Goal: Task Accomplishment & Management: Use online tool/utility

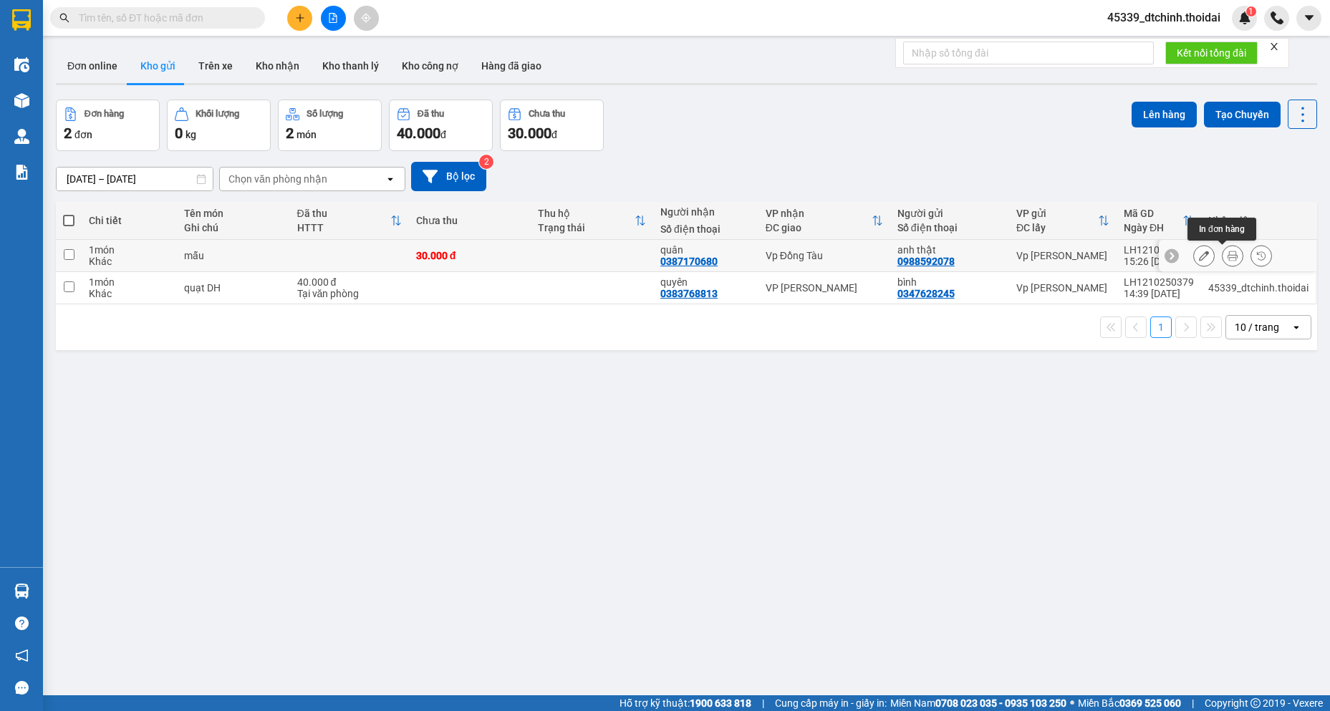
click at [1228, 259] on icon at bounding box center [1233, 256] width 10 height 10
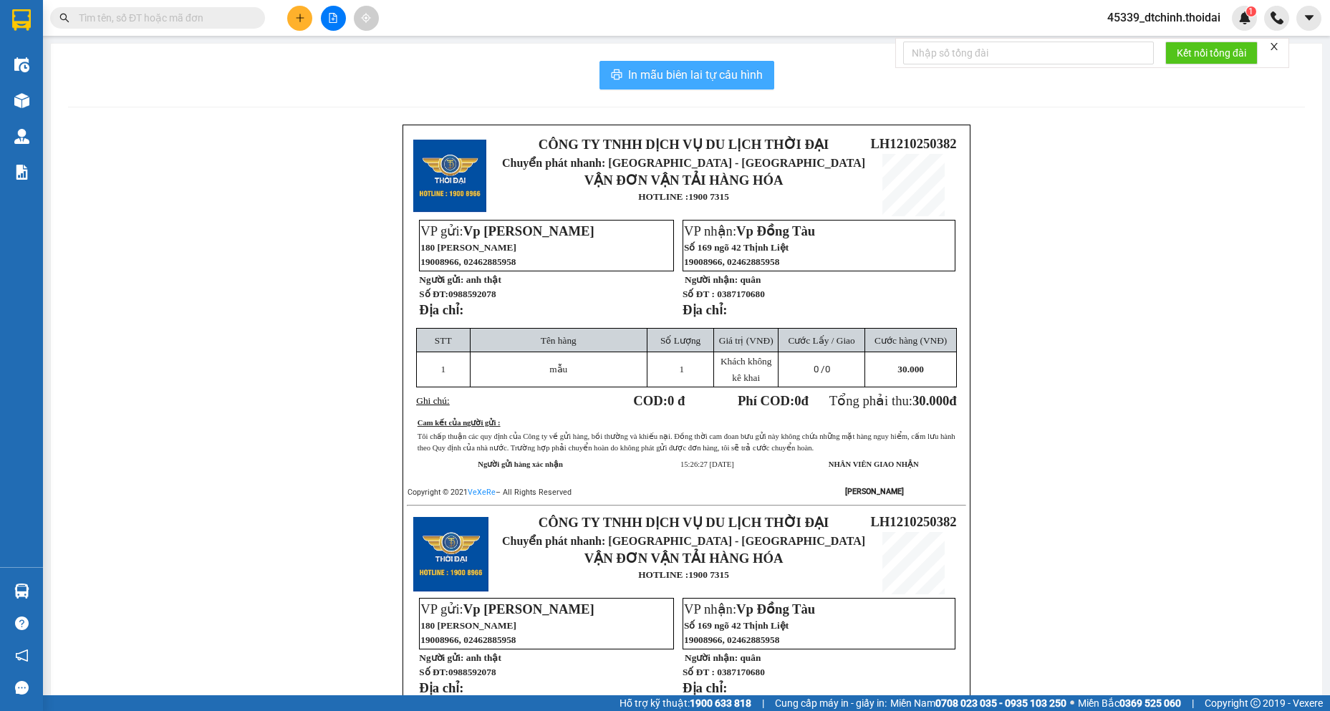
click at [683, 69] on span "In mẫu biên lai tự cấu hình" at bounding box center [695, 75] width 135 height 18
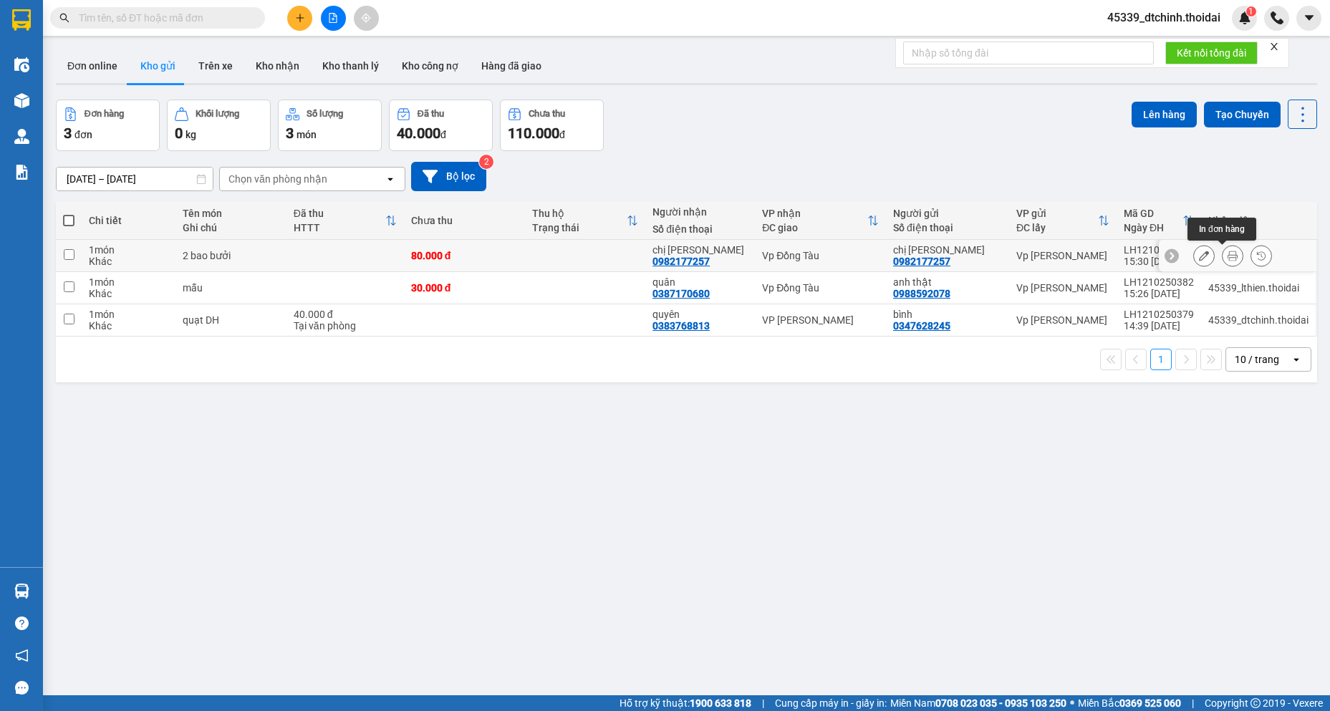
click at [1228, 253] on icon at bounding box center [1233, 256] width 10 height 10
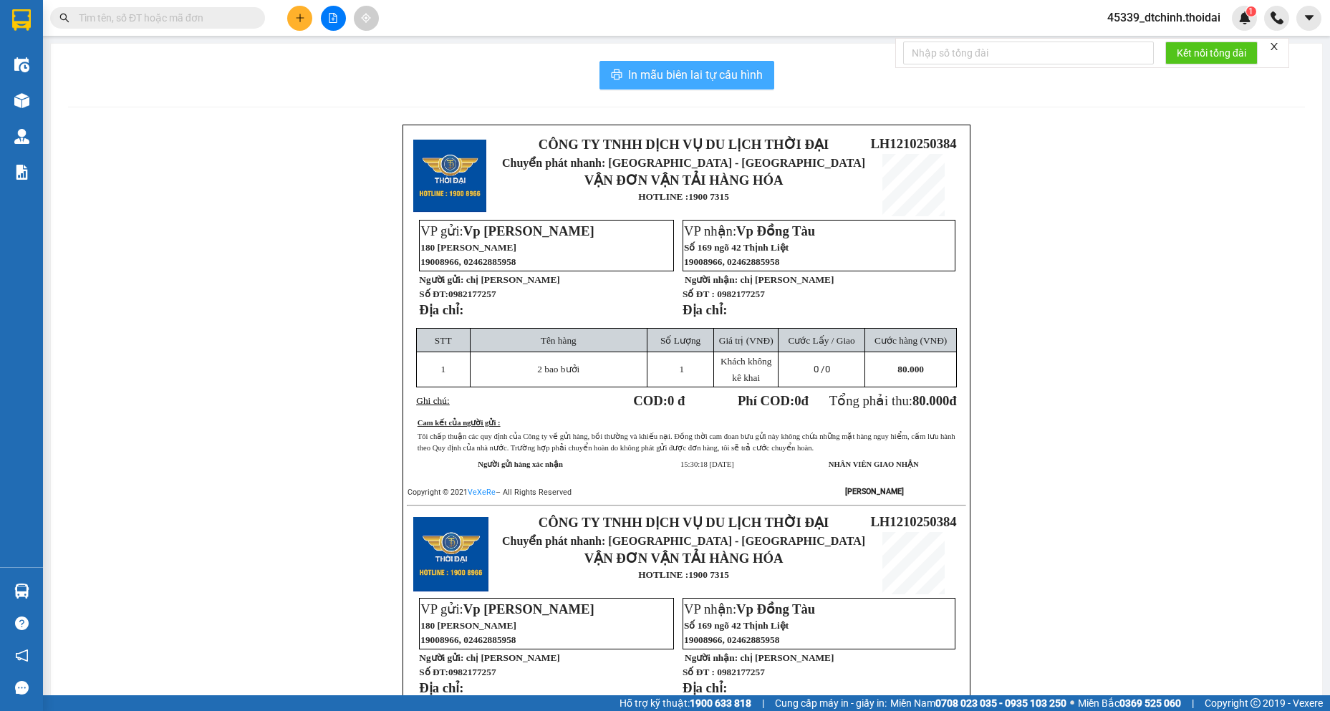
click at [687, 72] on span "In mẫu biên lai tự cấu hình" at bounding box center [695, 75] width 135 height 18
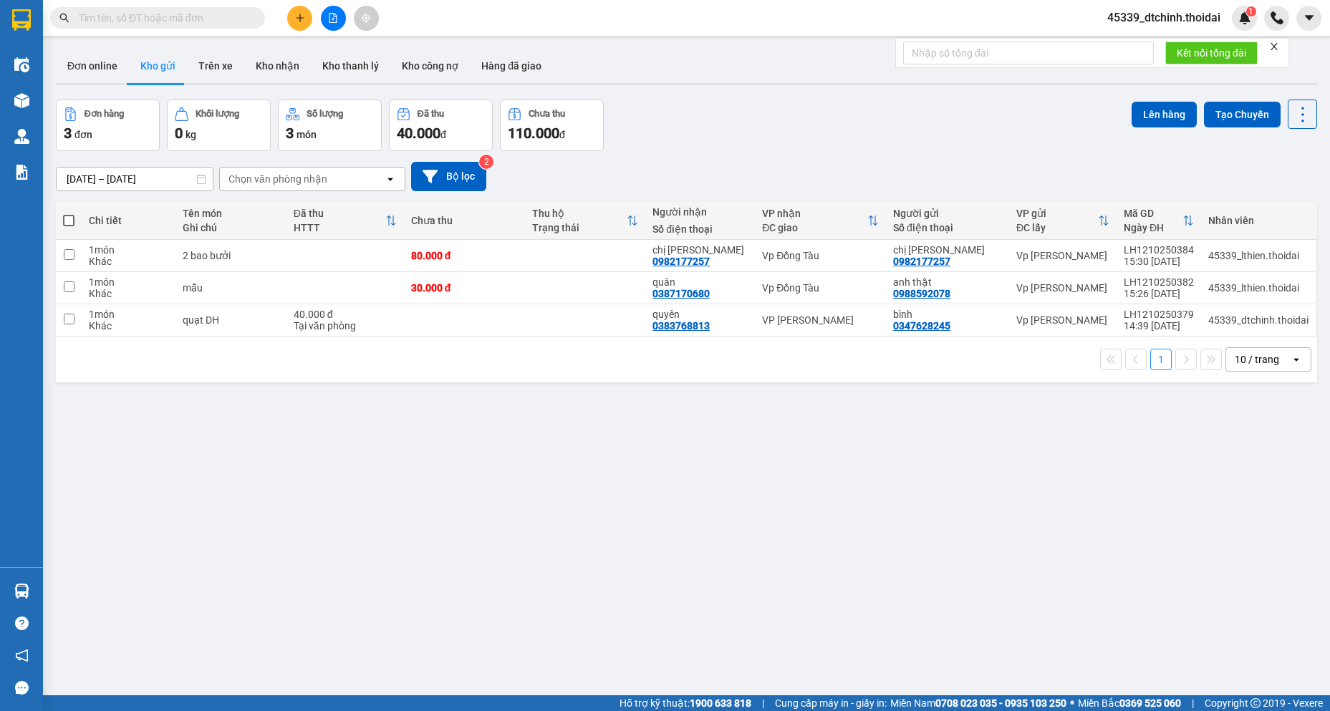
click at [149, 67] on button "Kho gửi" at bounding box center [158, 66] width 58 height 34
click at [159, 70] on button "Kho gửi" at bounding box center [158, 66] width 58 height 34
click at [106, 66] on button "Đơn online" at bounding box center [92, 66] width 73 height 34
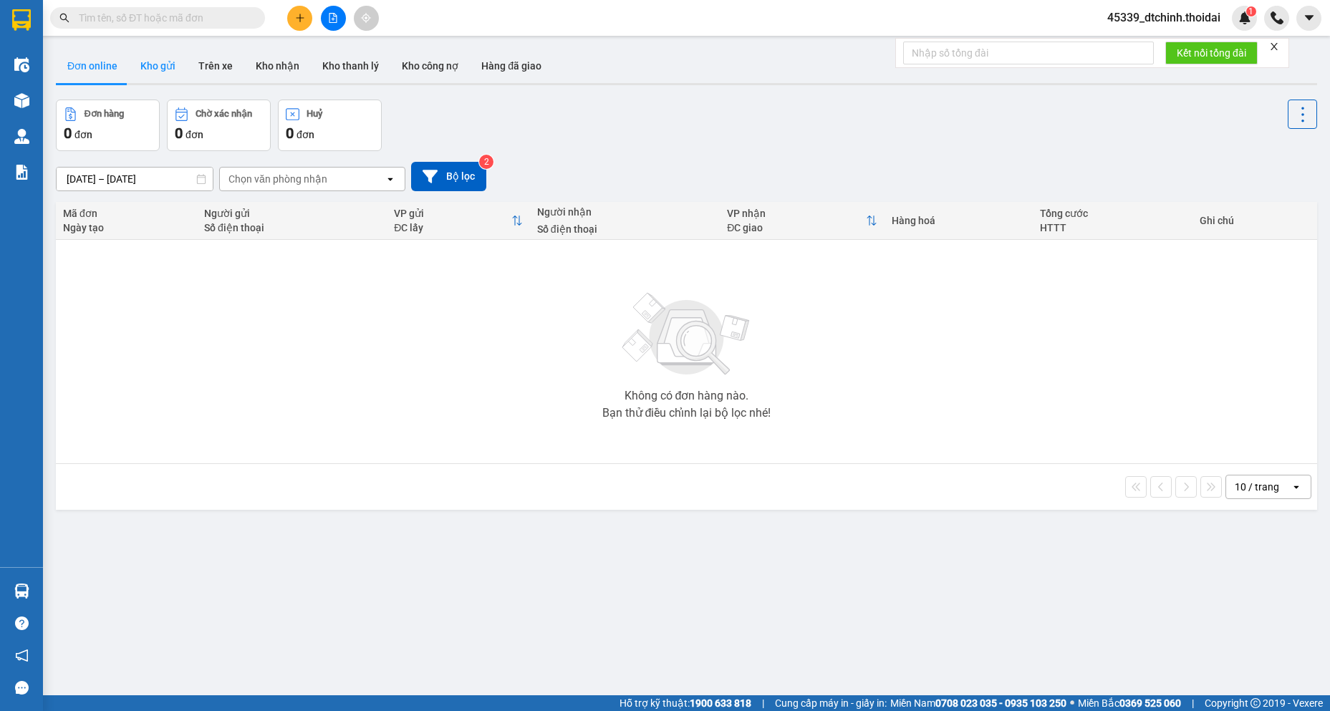
click at [151, 67] on button "Kho gửi" at bounding box center [158, 66] width 58 height 34
type input "[DATE] – [DATE]"
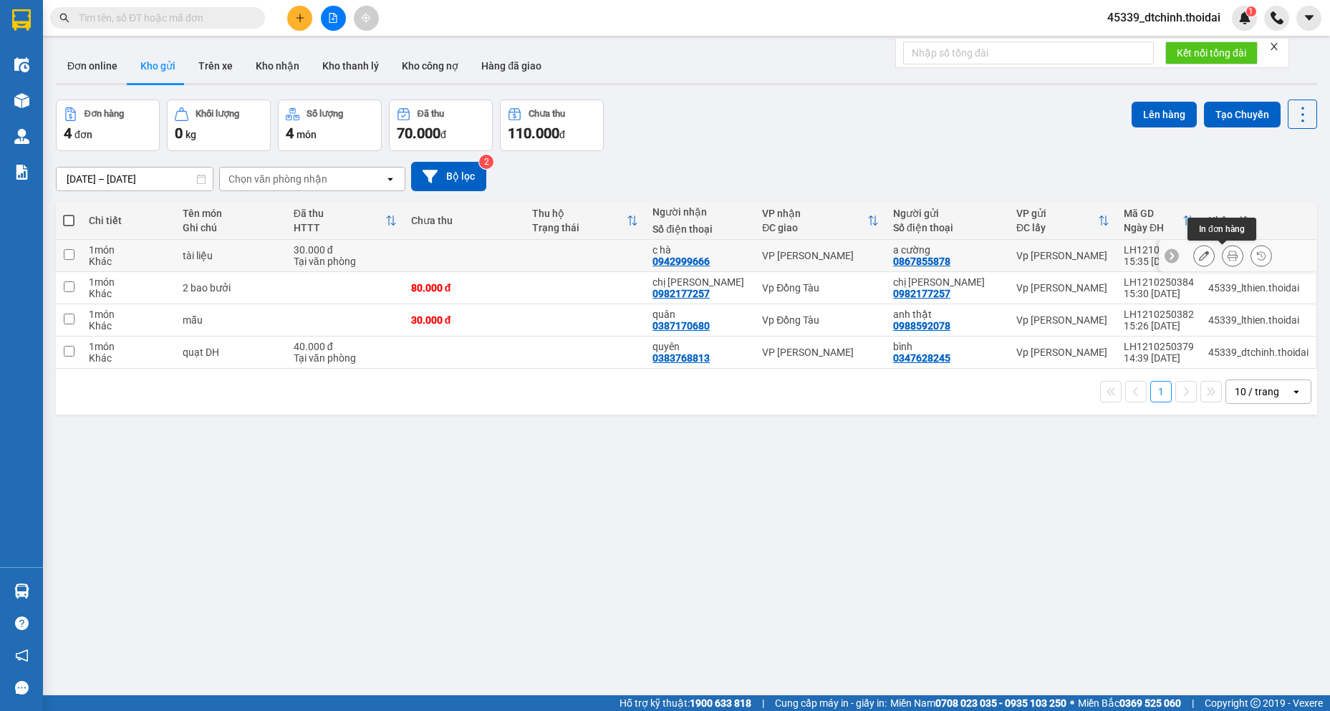
click at [1228, 253] on icon at bounding box center [1233, 256] width 10 height 10
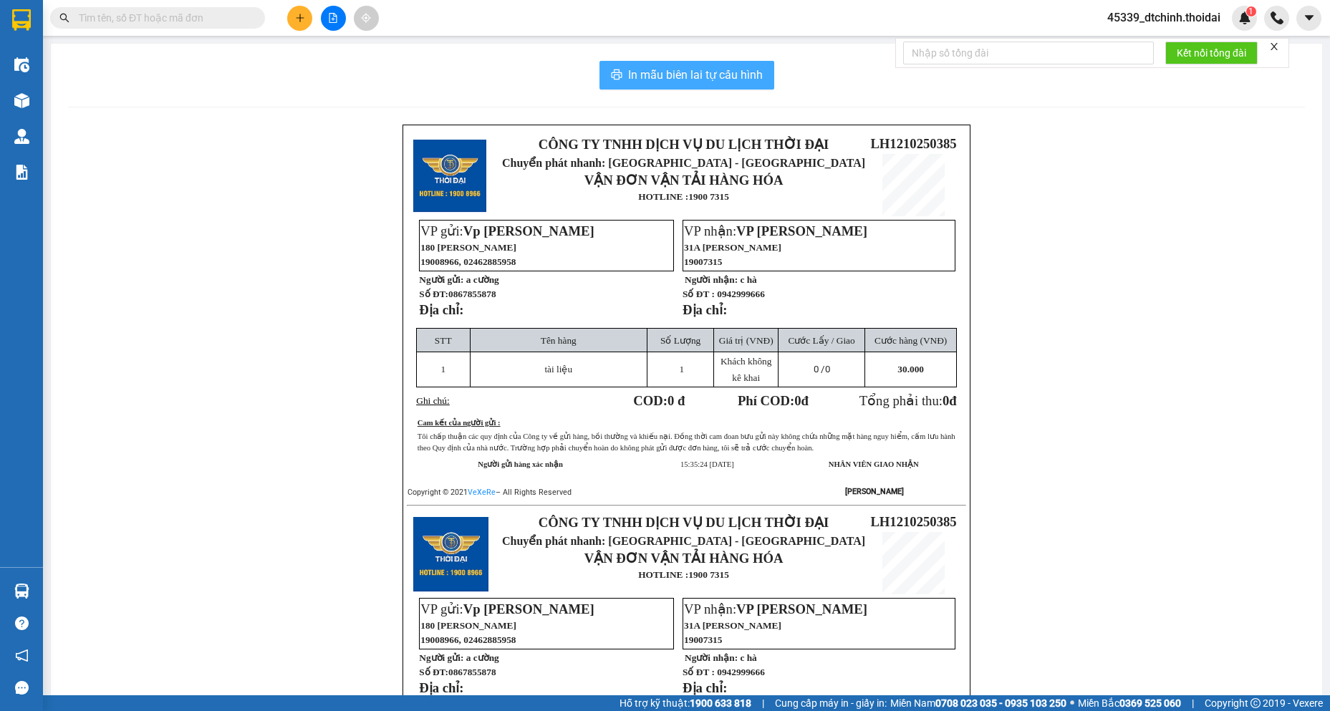
click at [672, 68] on span "In mẫu biên lai tự cấu hình" at bounding box center [695, 75] width 135 height 18
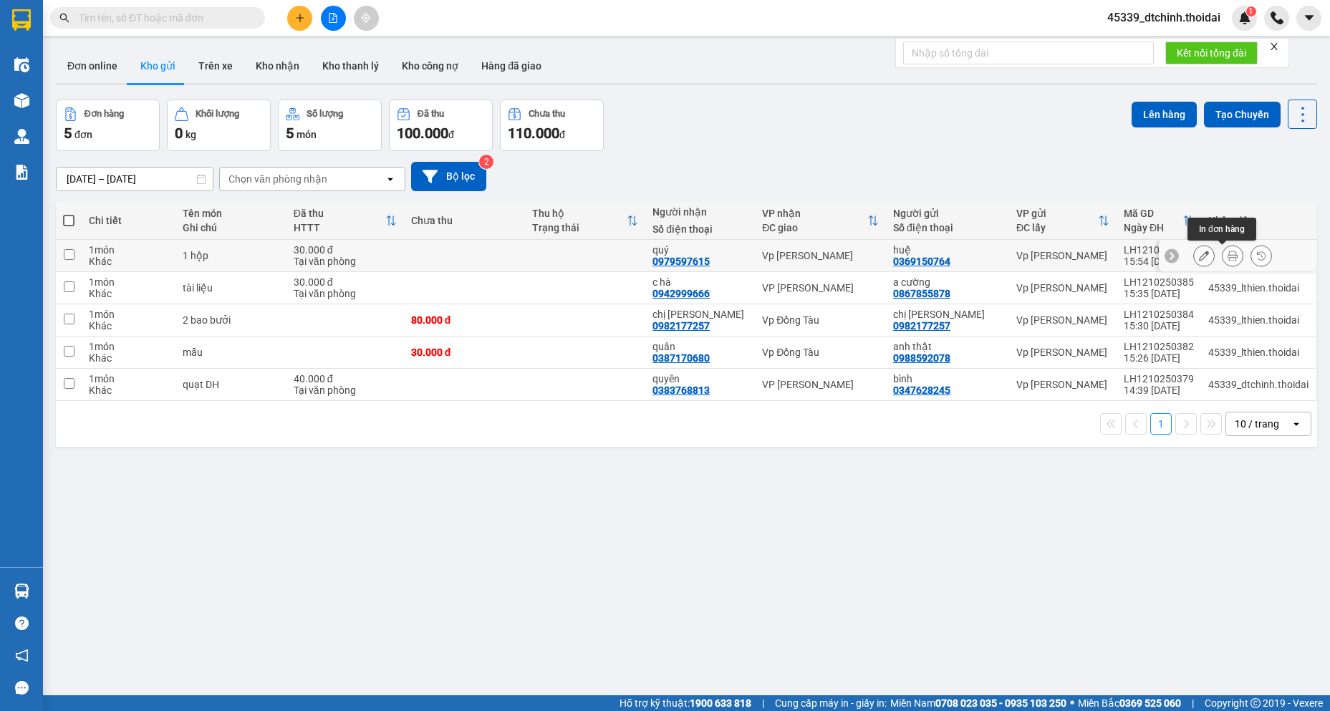
click at [1227, 256] on button at bounding box center [1233, 256] width 20 height 25
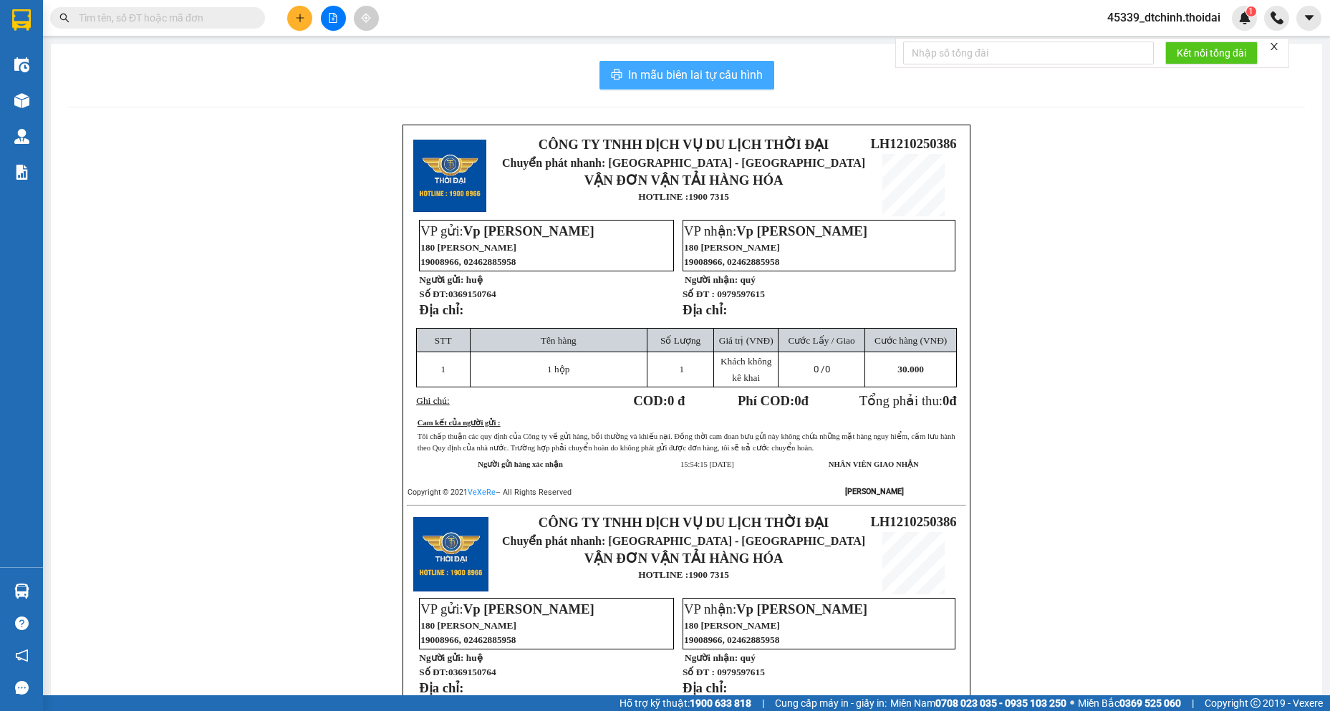
click at [640, 82] on span "In mẫu biên lai tự cấu hình" at bounding box center [695, 75] width 135 height 18
